Goal: Transaction & Acquisition: Purchase product/service

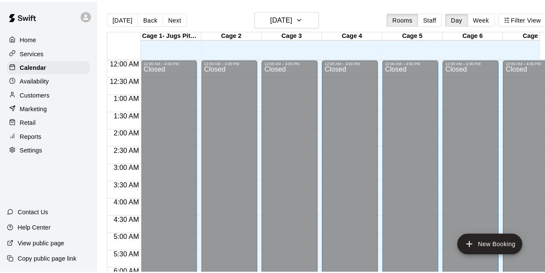
scroll to position [530, 0]
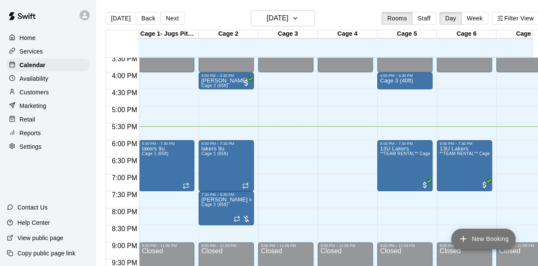
click at [502, 239] on button "New Booking" at bounding box center [483, 239] width 64 height 20
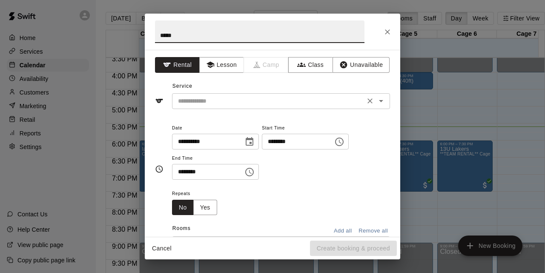
type input "*****"
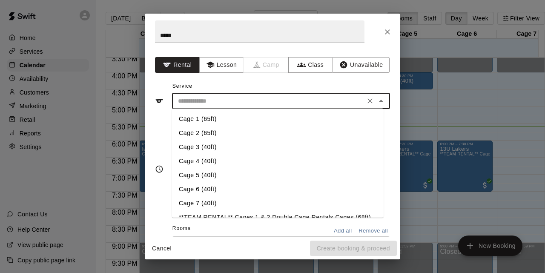
click at [225, 106] on input "text" at bounding box center [268, 101] width 188 height 11
click at [198, 37] on input "*****" at bounding box center [259, 31] width 209 height 23
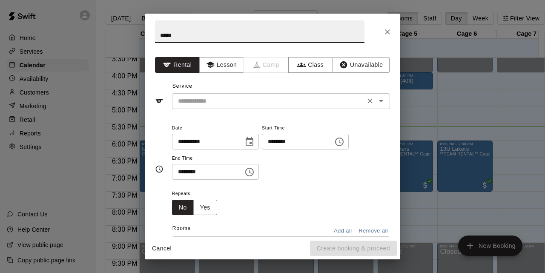
click at [200, 98] on input "text" at bounding box center [268, 101] width 188 height 11
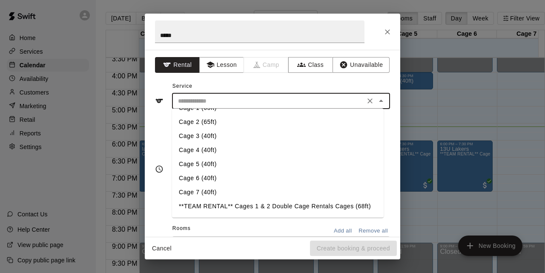
scroll to position [0, 0]
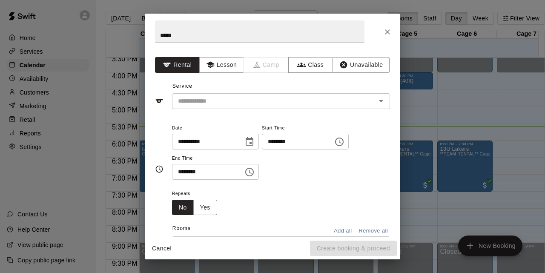
click at [486, 134] on div "**********" at bounding box center [272, 136] width 545 height 273
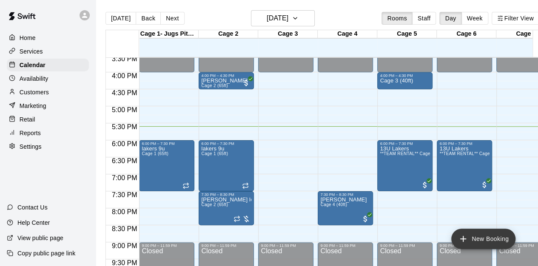
click at [495, 239] on button "New Booking" at bounding box center [483, 239] width 64 height 20
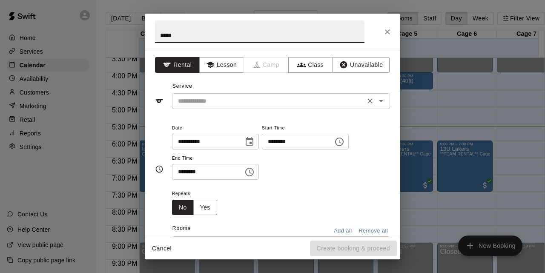
click at [200, 107] on div "​" at bounding box center [281, 101] width 218 height 16
type input "*****"
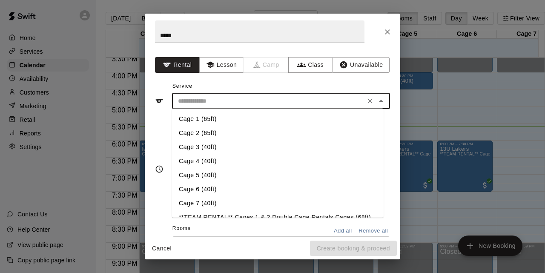
click at [203, 145] on li "Cage 3 (40ft)" at bounding box center [277, 147] width 211 height 14
type input "**********"
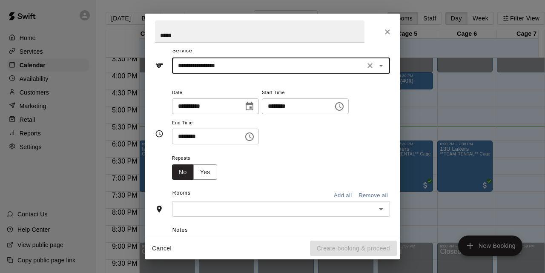
scroll to position [36, 0]
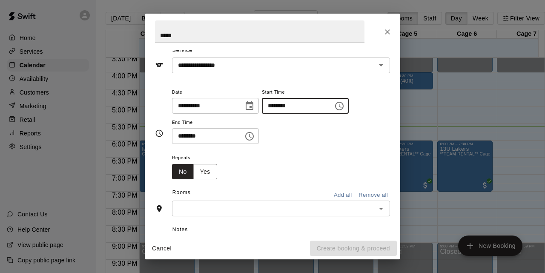
click at [287, 104] on input "********" at bounding box center [295, 106] width 66 height 16
type input "********"
click at [254, 132] on icon "Choose time, selected time is 4:30 PM" at bounding box center [249, 136] width 10 height 10
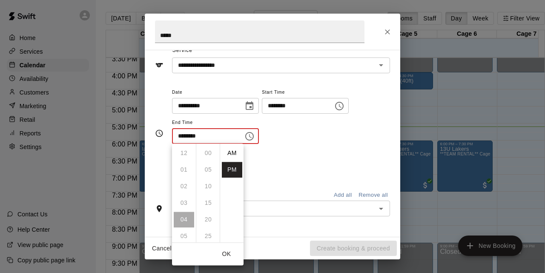
scroll to position [15, 0]
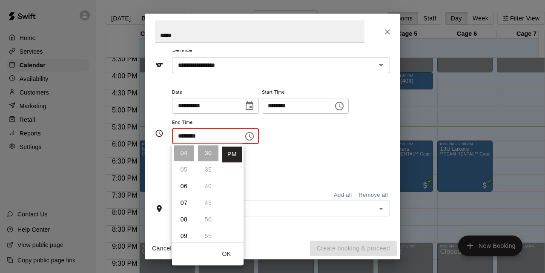
click at [205, 139] on input "********" at bounding box center [205, 136] width 66 height 16
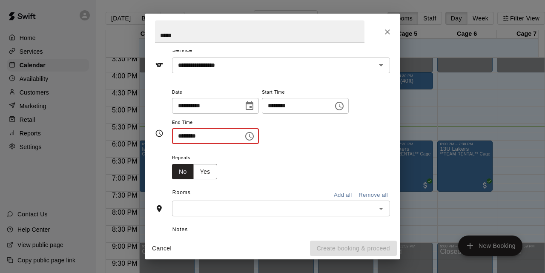
click at [184, 139] on input "********" at bounding box center [205, 136] width 66 height 16
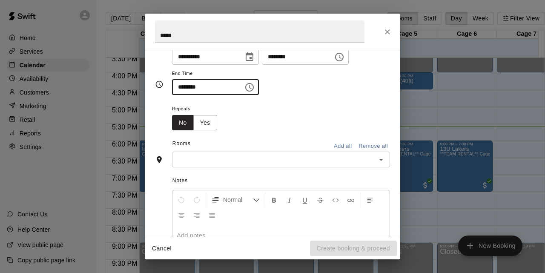
scroll to position [85, 0]
type input "********"
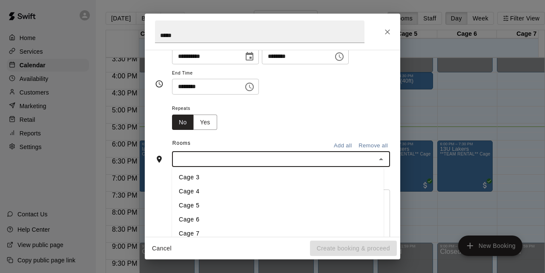
click at [211, 156] on input "text" at bounding box center [273, 159] width 199 height 11
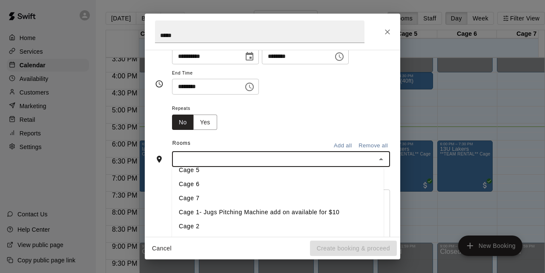
scroll to position [0, 0]
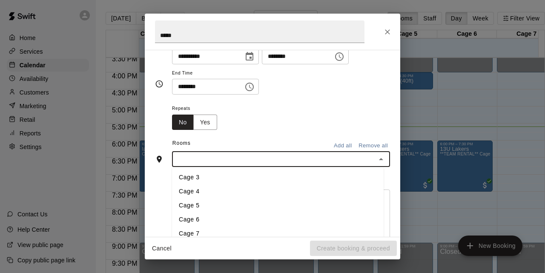
click at [198, 173] on li "Cage 3" at bounding box center [277, 178] width 211 height 14
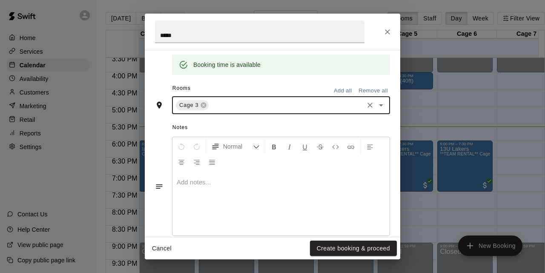
scroll to position [173, 0]
click at [334, 248] on button "Create booking & proceed" at bounding box center [353, 248] width 87 height 16
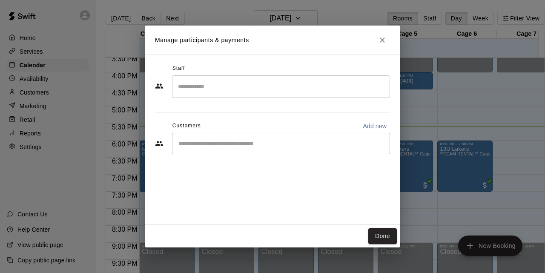
click at [224, 150] on div "​" at bounding box center [281, 143] width 218 height 21
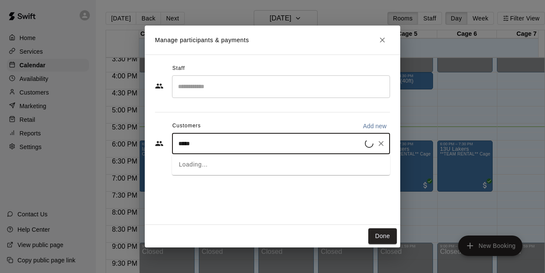
type input "*****"
click at [220, 168] on div "Randy Garcia Gold Membership randygarciajr@hotmail.com" at bounding box center [246, 168] width 101 height 18
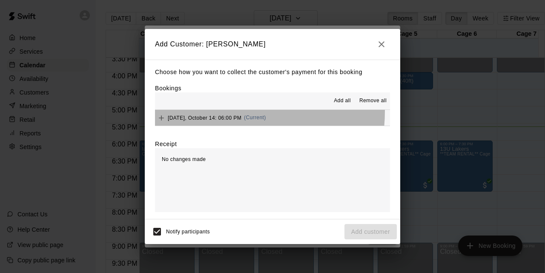
click at [216, 111] on button "Tuesday, October 14: 06:00 PM (Current)" at bounding box center [272, 118] width 235 height 16
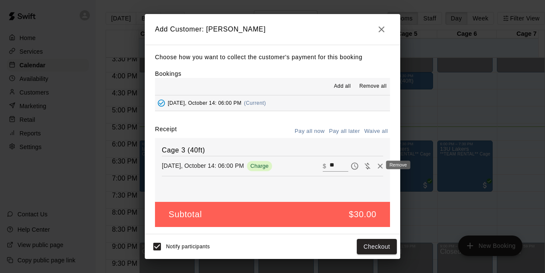
click at [376, 166] on icon "Remove" at bounding box center [380, 166] width 9 height 9
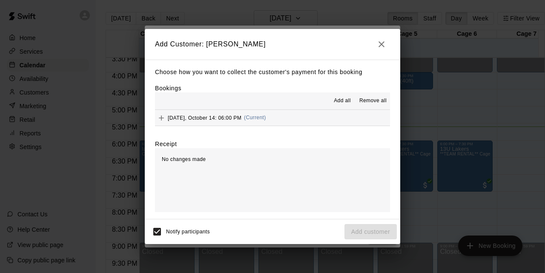
click at [268, 130] on div "Choose how you want to collect the customer's payment for this booking Bookings…" at bounding box center [272, 140] width 255 height 160
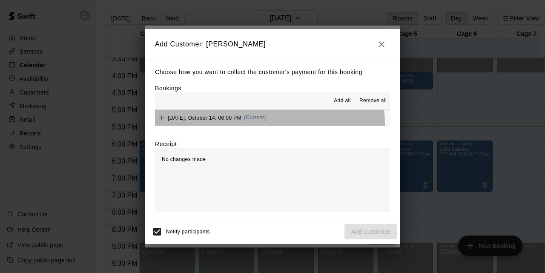
click at [268, 125] on button "Tuesday, October 14: 06:00 PM (Current)" at bounding box center [272, 118] width 235 height 16
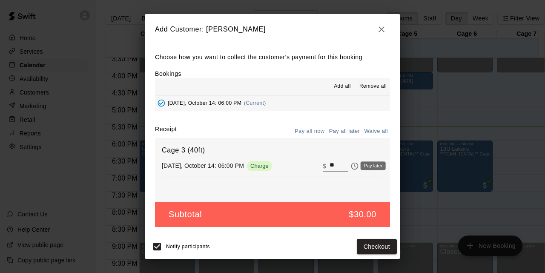
click at [362, 166] on div "Pay later" at bounding box center [372, 165] width 25 height 9
click at [363, 167] on icon "Waive payment" at bounding box center [367, 166] width 9 height 9
type input "*"
click at [374, 248] on button "Add customer" at bounding box center [370, 247] width 52 height 16
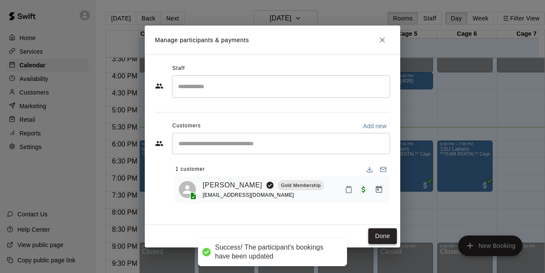
click at [380, 237] on button "Done" at bounding box center [382, 236] width 29 height 16
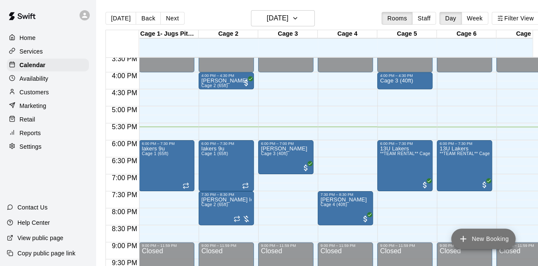
click at [478, 243] on button "New Booking" at bounding box center [483, 239] width 64 height 20
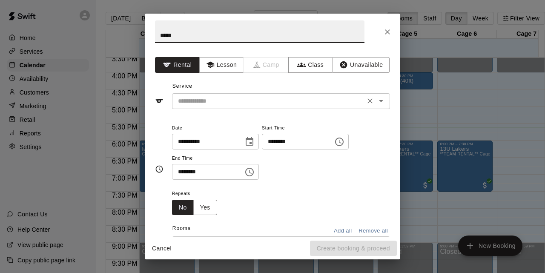
type input "*****"
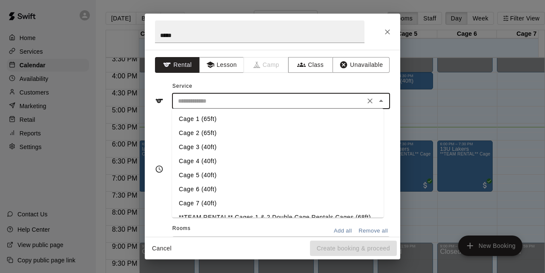
click at [197, 96] on input "text" at bounding box center [268, 101] width 188 height 11
click at [208, 151] on li "Cage 3 (40ft)" at bounding box center [277, 147] width 211 height 14
type input "**********"
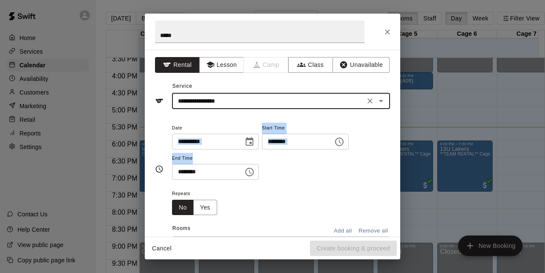
drag, startPoint x: 208, startPoint y: 151, endPoint x: 218, endPoint y: 124, distance: 28.9
click at [218, 124] on div "**********" at bounding box center [281, 151] width 218 height 57
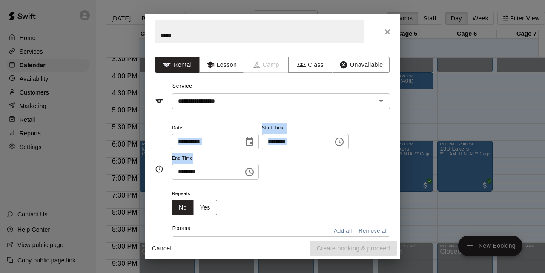
click at [295, 144] on input "********" at bounding box center [295, 142] width 66 height 16
click at [288, 143] on input "********" at bounding box center [295, 142] width 66 height 16
click at [290, 141] on input "********" at bounding box center [295, 142] width 66 height 16
click at [305, 156] on div "**********" at bounding box center [281, 151] width 218 height 57
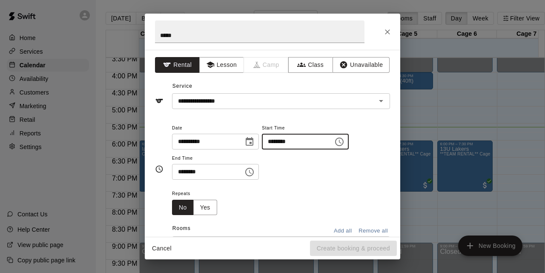
click at [289, 140] on input "********" at bounding box center [295, 142] width 66 height 16
type input "********"
click at [179, 171] on input "********" at bounding box center [205, 172] width 66 height 16
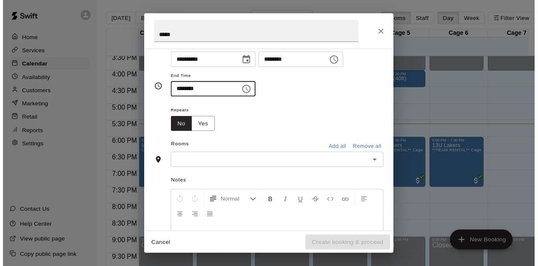
scroll to position [151, 0]
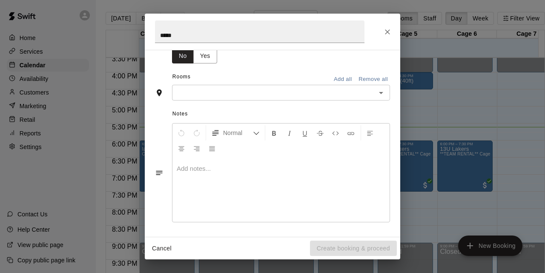
type input "********"
click at [280, 100] on div "Notes Normal Add notes..." at bounding box center [272, 165] width 235 height 131
click at [256, 89] on input "text" at bounding box center [273, 92] width 199 height 11
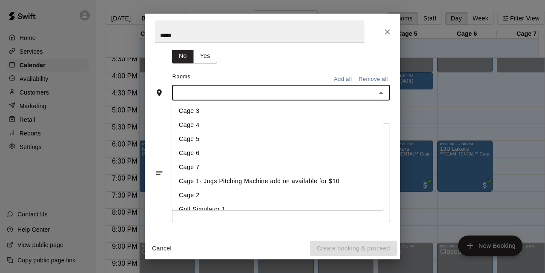
click at [208, 118] on li "Cage 4" at bounding box center [277, 125] width 211 height 14
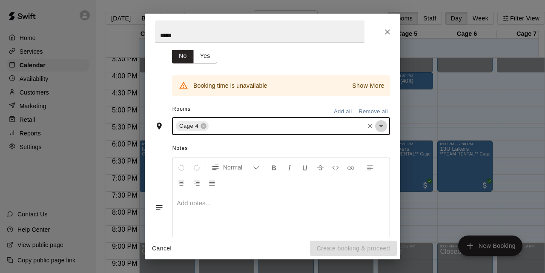
click at [379, 125] on icon "Open" at bounding box center [381, 126] width 10 height 10
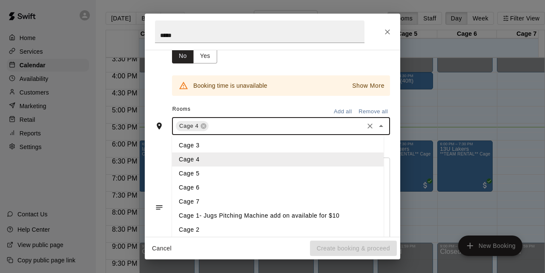
click at [203, 144] on li "Cage 3" at bounding box center [277, 145] width 211 height 14
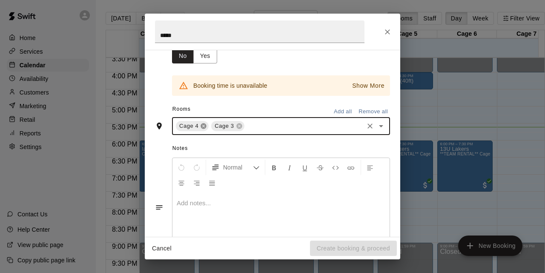
click at [203, 123] on icon at bounding box center [204, 126] width 6 height 6
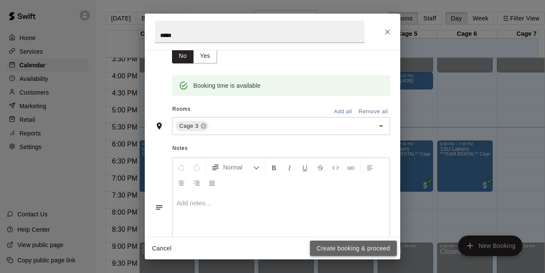
click at [350, 250] on button "Create booking & proceed" at bounding box center [353, 248] width 87 height 16
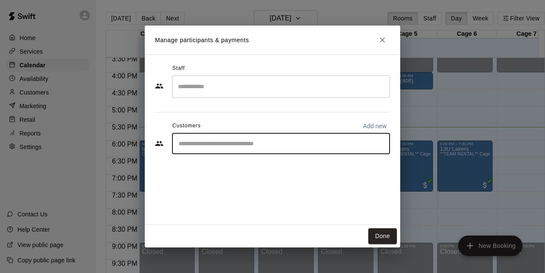
click at [243, 147] on input "Start typing to search customers..." at bounding box center [281, 143] width 210 height 9
click at [375, 122] on p "Add new" at bounding box center [374, 126] width 24 height 9
select select "**"
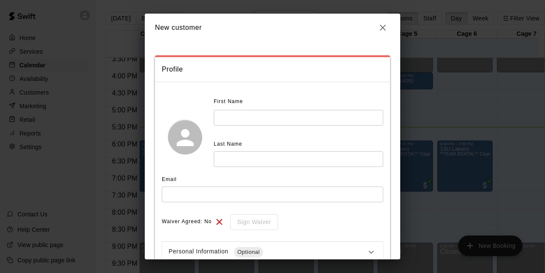
click at [391, 24] on h2 "New customer" at bounding box center [272, 28] width 255 height 28
click at [386, 26] on icon "button" at bounding box center [382, 28] width 10 height 10
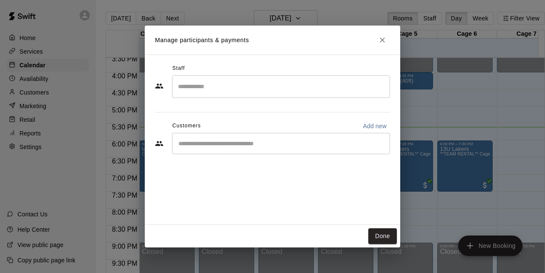
click at [214, 137] on div "​" at bounding box center [281, 143] width 218 height 21
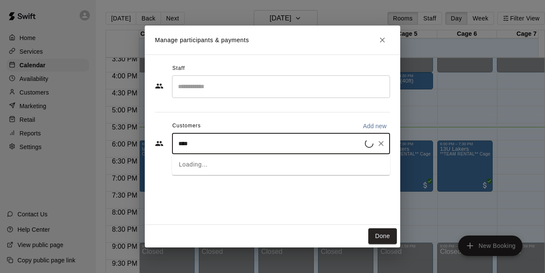
type input "*****"
click at [203, 169] on span "randygarciajr@hotmail.com" at bounding box center [241, 172] width 91 height 6
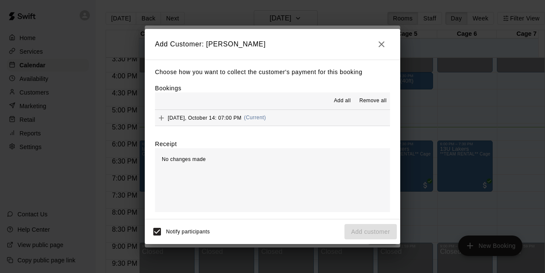
click at [303, 119] on button "Tuesday, October 14: 07:00 PM (Current)" at bounding box center [272, 118] width 235 height 16
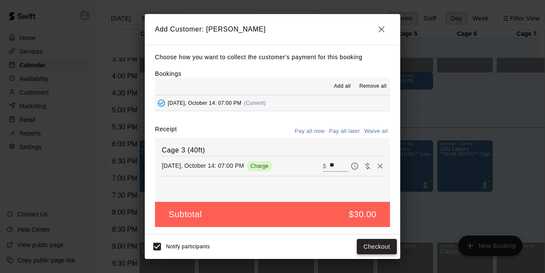
click at [379, 245] on button "Checkout" at bounding box center [377, 247] width 40 height 16
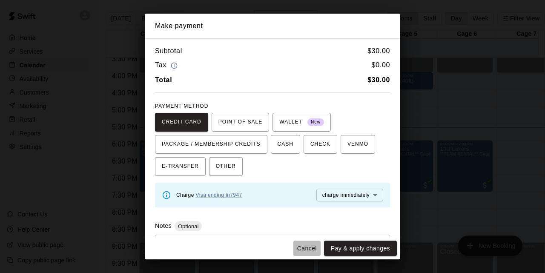
click at [305, 248] on button "Cancel" at bounding box center [306, 248] width 27 height 16
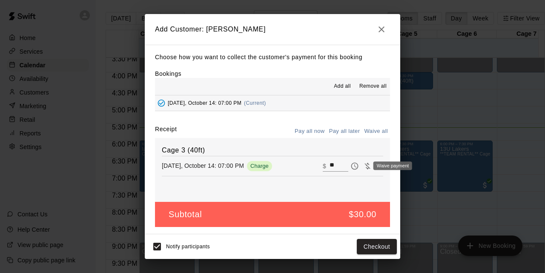
click at [364, 168] on icon "Waive payment" at bounding box center [367, 166] width 6 height 6
type input "*"
click at [372, 249] on button "Add customer" at bounding box center [370, 247] width 52 height 16
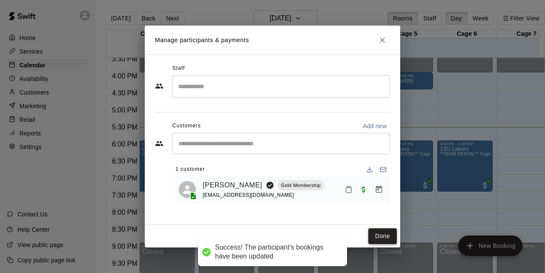
click at [379, 234] on button "Done" at bounding box center [382, 236] width 29 height 16
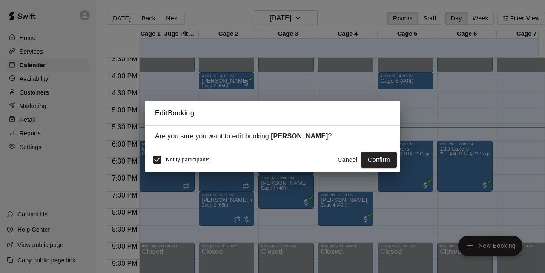
click at [345, 164] on button "Cancel" at bounding box center [347, 160] width 27 height 16
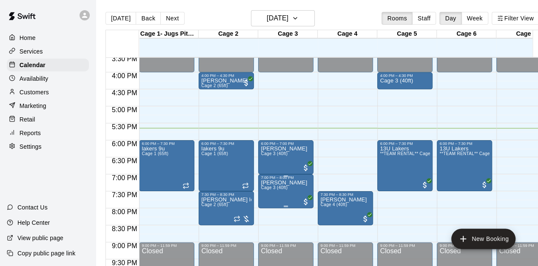
drag, startPoint x: 276, startPoint y: 184, endPoint x: 291, endPoint y: 203, distance: 24.5
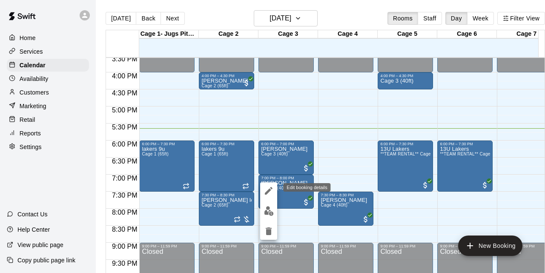
click at [268, 191] on icon "edit" at bounding box center [269, 191] width 8 height 8
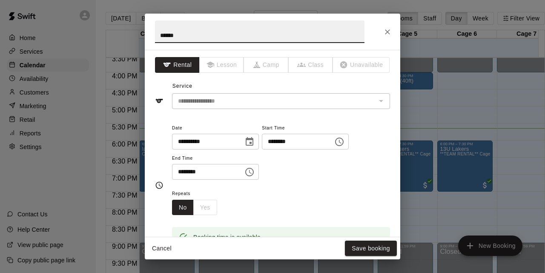
type input "*****"
click at [508, 120] on div "**********" at bounding box center [272, 136] width 545 height 273
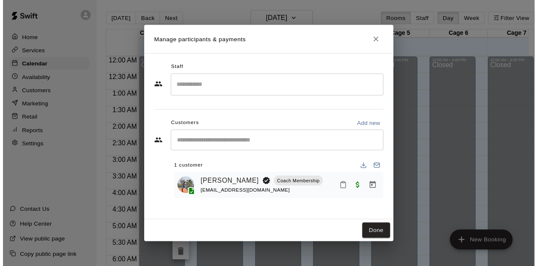
scroll to position [532, 0]
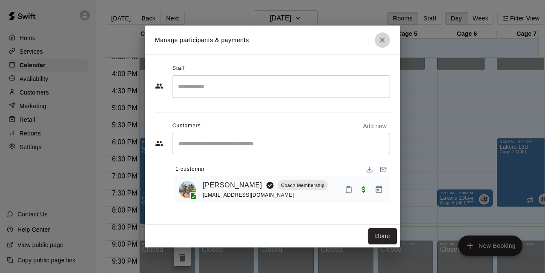
click at [378, 38] on icon "Close" at bounding box center [382, 40] width 9 height 9
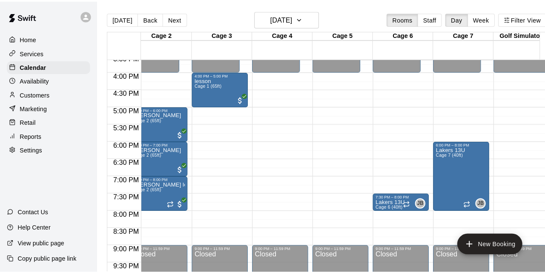
scroll to position [0, 0]
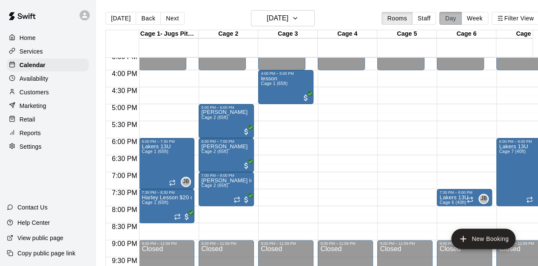
click at [450, 21] on button "Day" at bounding box center [450, 18] width 22 height 13
click at [121, 21] on button "[DATE]" at bounding box center [121, 18] width 31 height 13
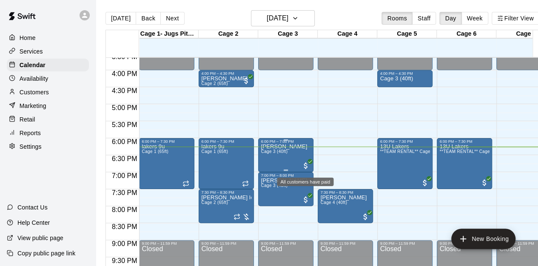
click at [305, 167] on span "All customers have paid" at bounding box center [306, 166] width 9 height 9
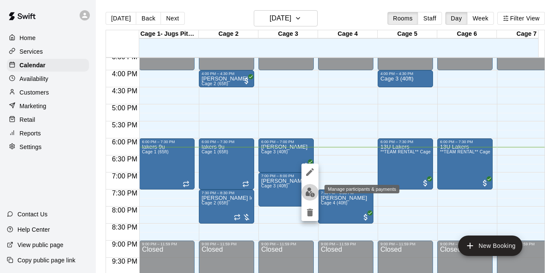
click at [309, 194] on img "edit" at bounding box center [310, 192] width 10 height 10
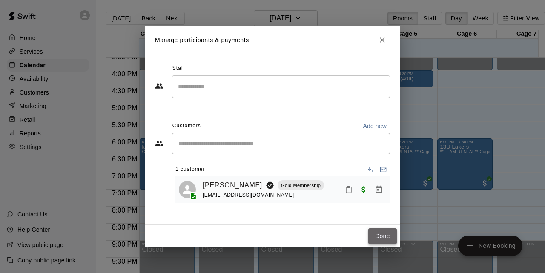
click at [378, 231] on button "Done" at bounding box center [382, 236] width 29 height 16
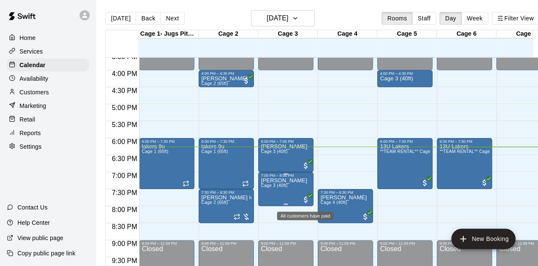
click at [304, 202] on span "All customers have paid" at bounding box center [306, 200] width 9 height 9
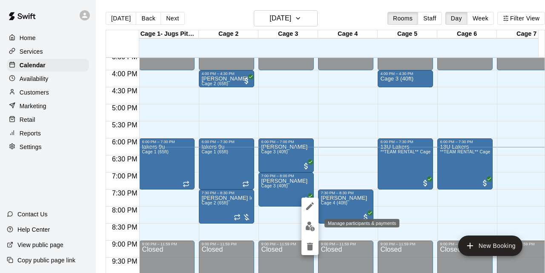
click at [309, 226] on img "edit" at bounding box center [310, 226] width 10 height 10
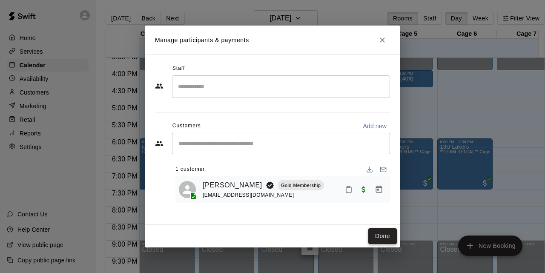
click at [377, 234] on button "Done" at bounding box center [382, 236] width 29 height 16
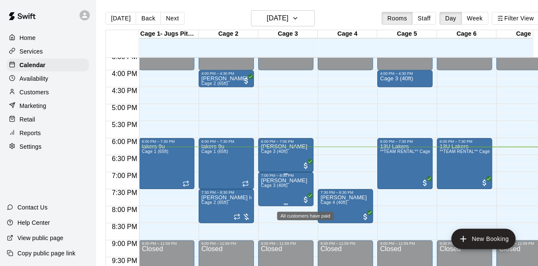
click at [308, 198] on icon "All customers have paid" at bounding box center [310, 195] width 5 height 5
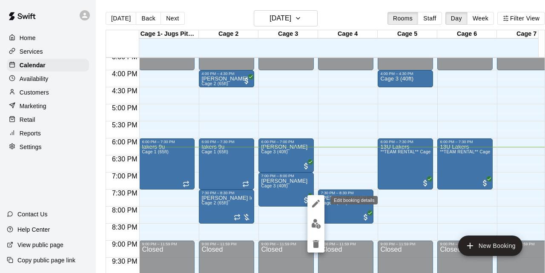
click at [312, 203] on icon "edit" at bounding box center [316, 203] width 10 height 10
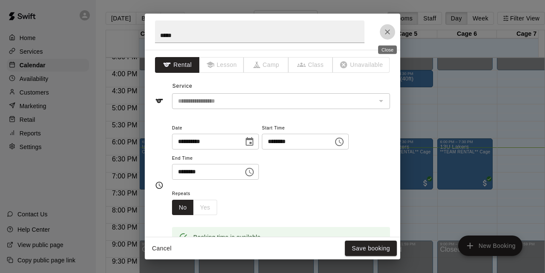
click at [384, 29] on icon "Close" at bounding box center [387, 32] width 9 height 9
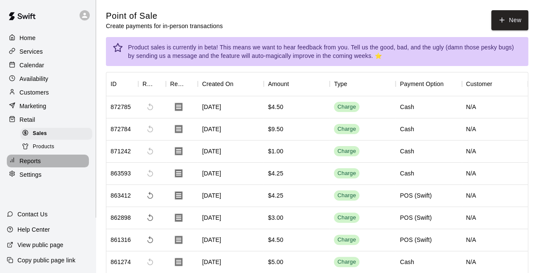
click at [26, 165] on p "Reports" at bounding box center [30, 161] width 21 height 9
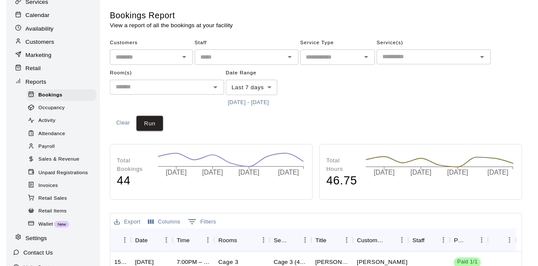
scroll to position [51, 0]
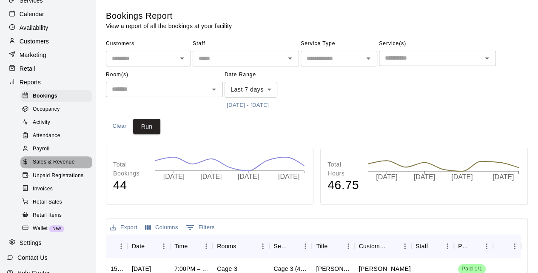
click at [56, 166] on span "Sales & Revenue" at bounding box center [54, 162] width 42 height 9
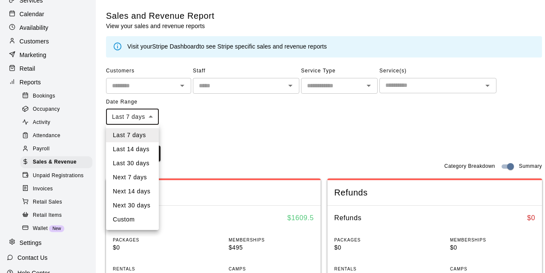
click at [130, 146] on li "Last 14 days" at bounding box center [132, 149] width 53 height 14
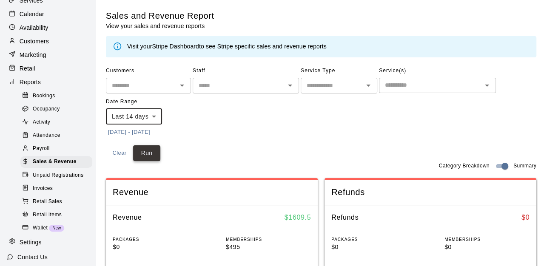
click at [146, 156] on button "Run" at bounding box center [146, 154] width 27 height 16
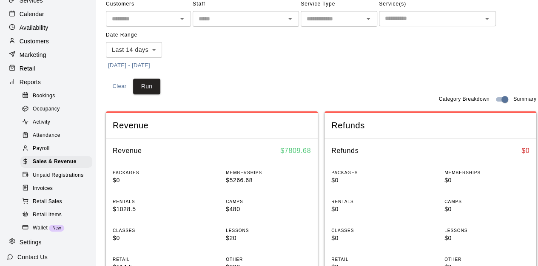
scroll to position [67, 0]
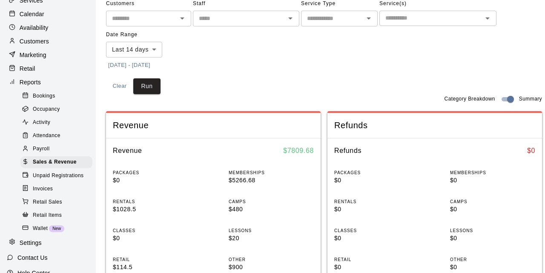
click at [155, 48] on body "Home Services Calendar Availability Customers Marketing Retail Reports Bookings…" at bounding box center [272, 266] width 545 height 667
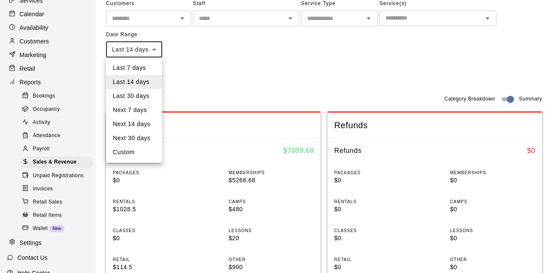
click at [144, 70] on li "Last 7 days" at bounding box center [134, 68] width 56 height 14
type input "****"
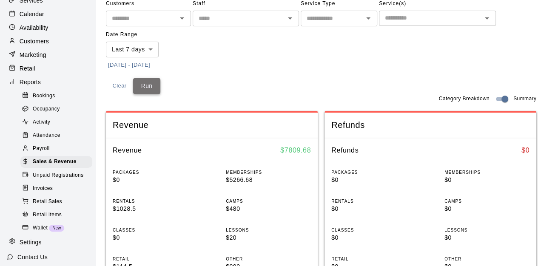
click at [146, 88] on button "Run" at bounding box center [146, 86] width 27 height 16
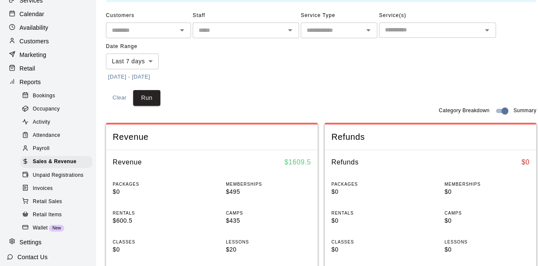
scroll to position [55, 0]
click at [50, 180] on span "Unpaid Registrations" at bounding box center [58, 175] width 51 height 9
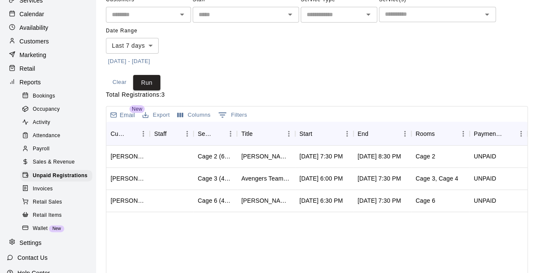
scroll to position [45, 0]
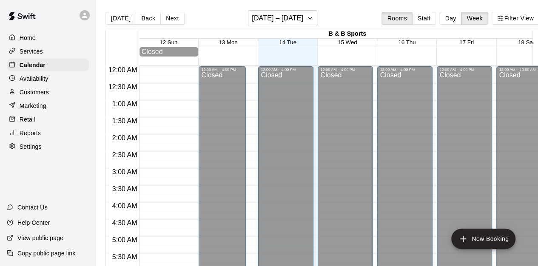
scroll to position [565, 0]
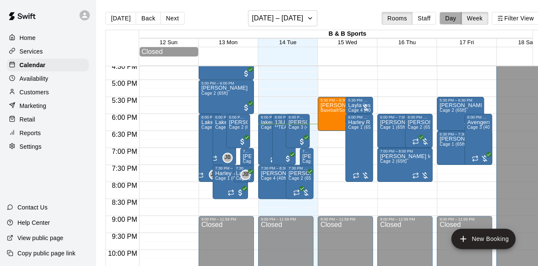
click at [454, 23] on button "Day" at bounding box center [450, 18] width 22 height 13
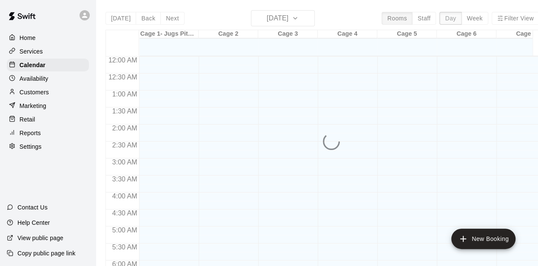
scroll to position [597, 0]
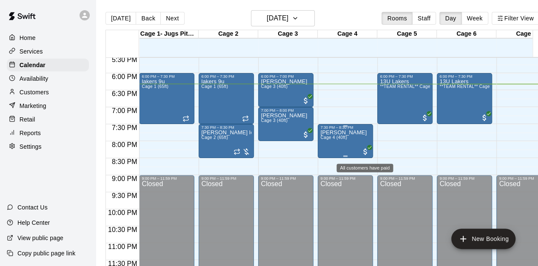
click at [365, 151] on span "All customers have paid" at bounding box center [365, 152] width 9 height 9
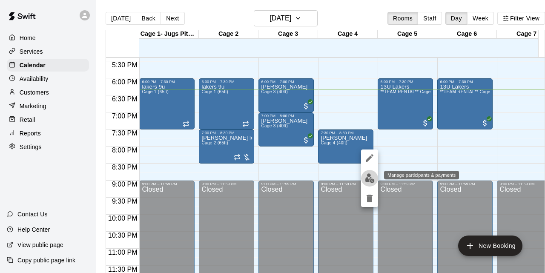
click at [370, 177] on img "edit" at bounding box center [370, 178] width 10 height 10
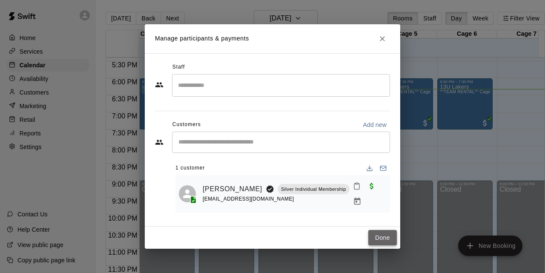
click at [378, 232] on button "Done" at bounding box center [382, 238] width 29 height 16
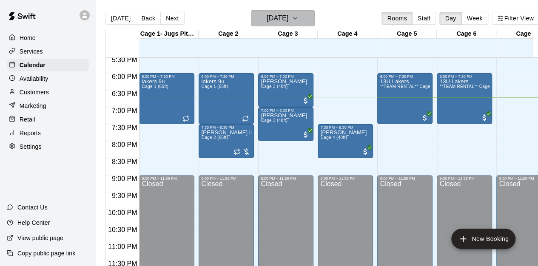
click at [299, 18] on icon "button" at bounding box center [295, 18] width 7 height 10
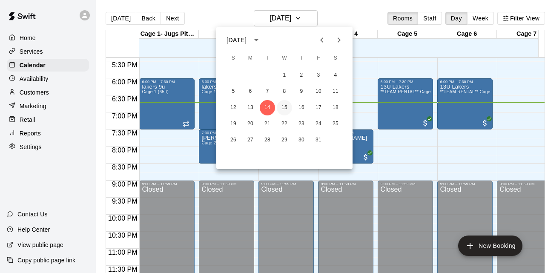
click at [284, 106] on button "15" at bounding box center [284, 107] width 15 height 15
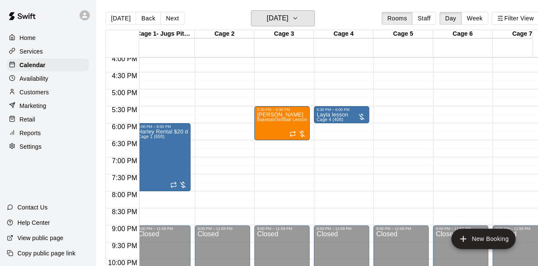
scroll to position [544, 4]
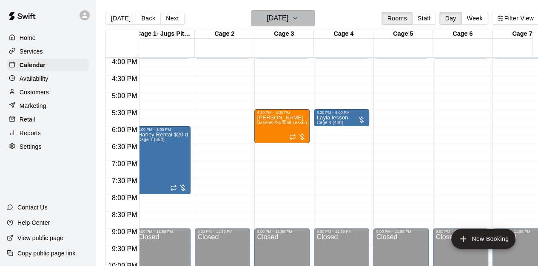
click at [297, 18] on icon "button" at bounding box center [295, 18] width 3 height 2
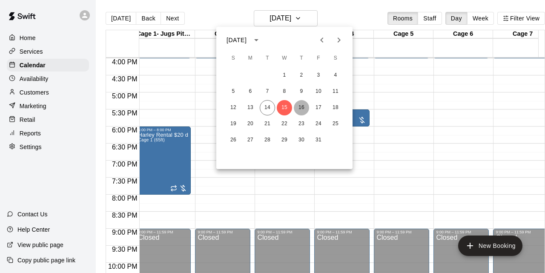
click at [303, 108] on button "16" at bounding box center [301, 107] width 15 height 15
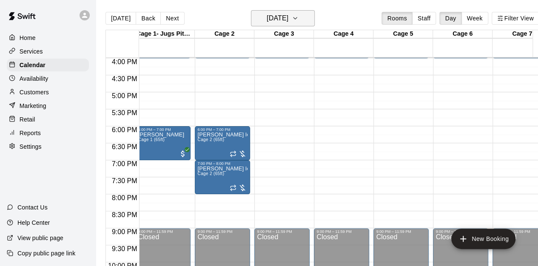
click at [297, 18] on icon "button" at bounding box center [295, 18] width 3 height 2
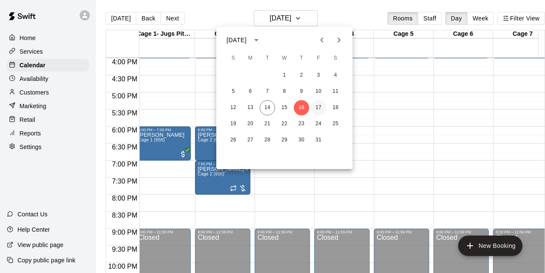
click at [318, 108] on button "17" at bounding box center [318, 107] width 15 height 15
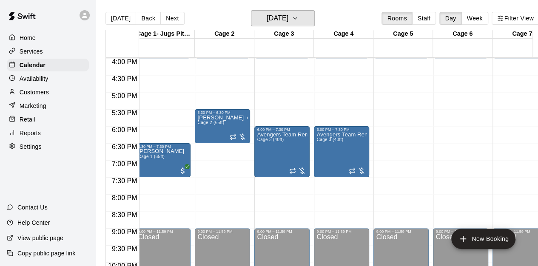
scroll to position [0, 0]
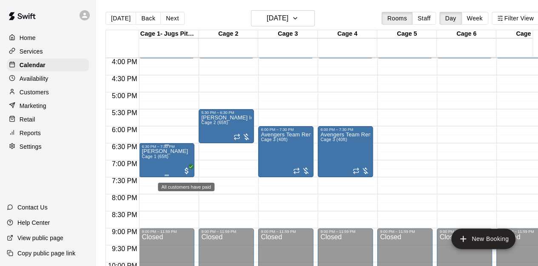
click at [187, 171] on span "All customers have paid" at bounding box center [187, 171] width 9 height 9
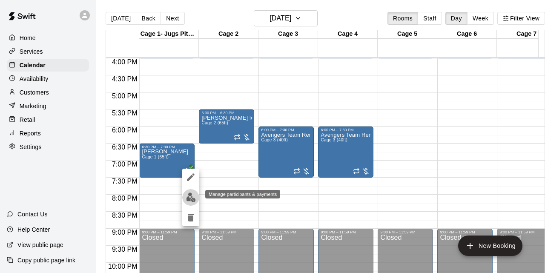
click at [186, 199] on img "edit" at bounding box center [191, 197] width 10 height 10
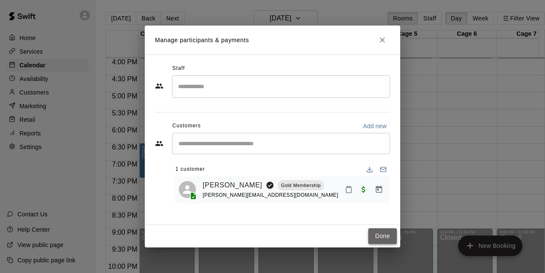
click at [378, 237] on button "Done" at bounding box center [382, 236] width 29 height 16
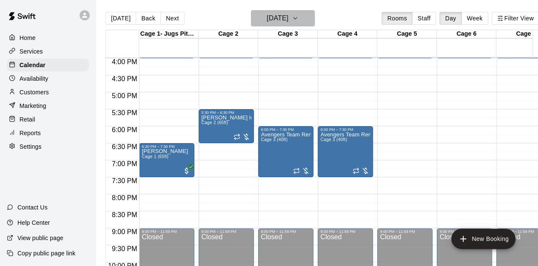
click at [299, 20] on icon "button" at bounding box center [295, 18] width 7 height 10
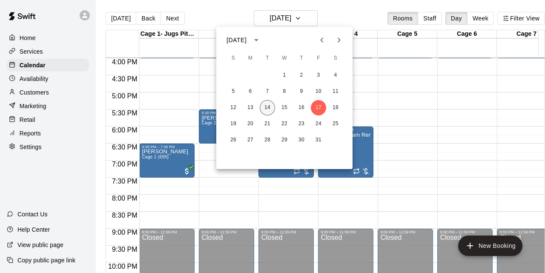
click at [266, 102] on button "14" at bounding box center [267, 107] width 15 height 15
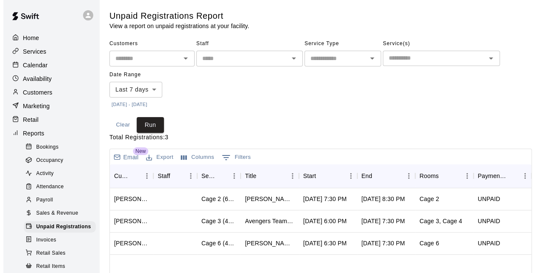
scroll to position [40, 0]
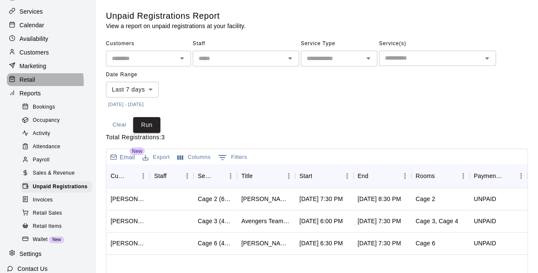
click at [31, 84] on p "Retail" at bounding box center [28, 79] width 16 height 9
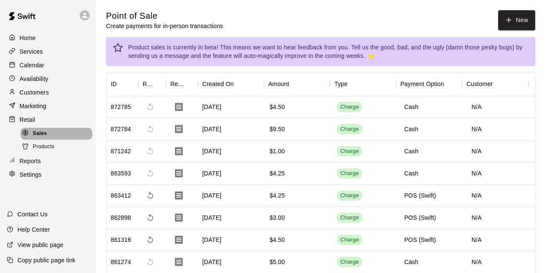
click at [33, 140] on div "Sales" at bounding box center [56, 134] width 72 height 12
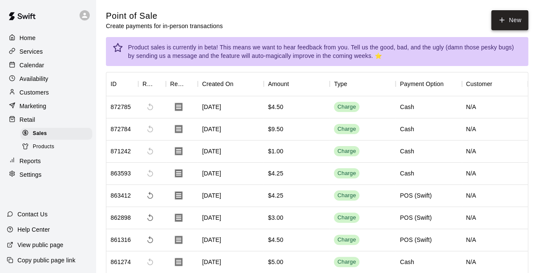
click at [497, 25] on button "New" at bounding box center [509, 20] width 37 height 20
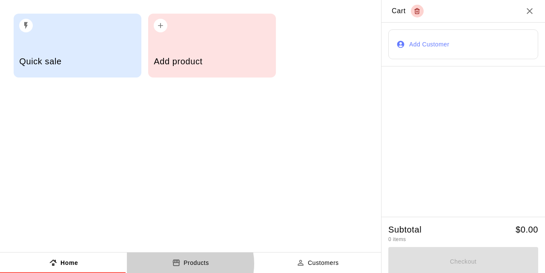
click at [188, 263] on p "Products" at bounding box center [196, 262] width 26 height 9
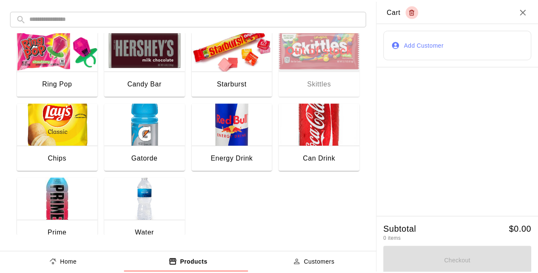
scroll to position [161, 0]
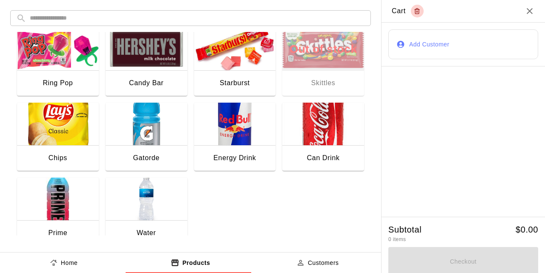
click at [154, 204] on img "button" at bounding box center [147, 198] width 82 height 43
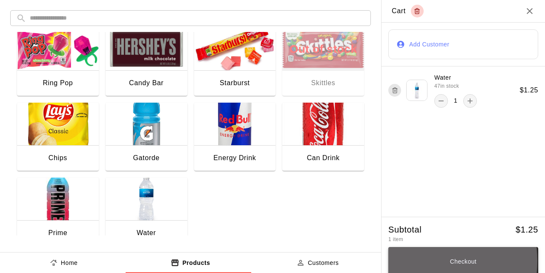
click at [414, 262] on button "Checkout" at bounding box center [463, 261] width 150 height 29
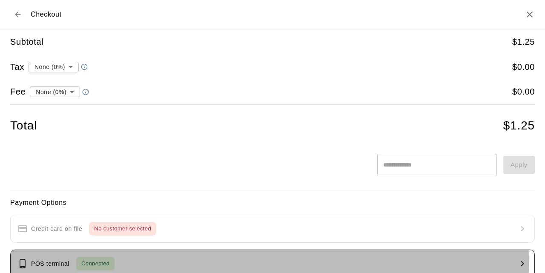
click at [268, 255] on button "POS terminal Connected" at bounding box center [272, 263] width 524 height 28
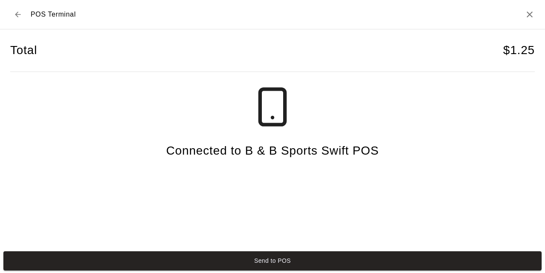
click at [268, 255] on button "Send to POS" at bounding box center [272, 260] width 538 height 19
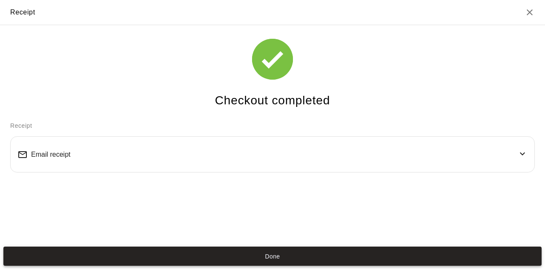
click at [188, 253] on button "Done" at bounding box center [272, 255] width 538 height 19
